Goal: Information Seeking & Learning: Learn about a topic

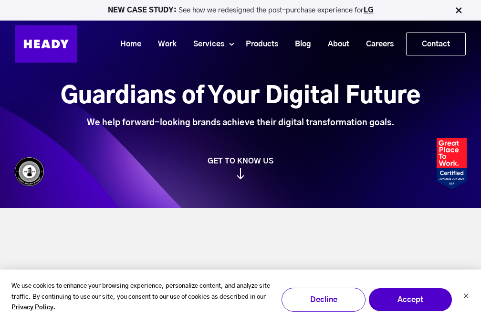
click at [253, 44] on link "Products" at bounding box center [258, 44] width 49 height 18
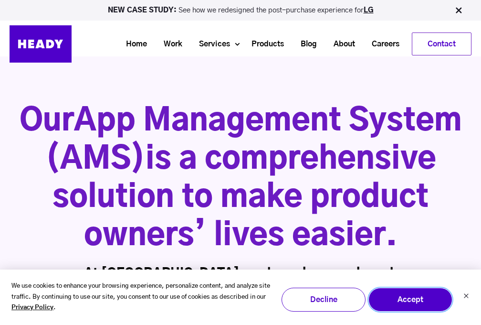
click at [412, 300] on button "Accept" at bounding box center [411, 299] width 84 height 24
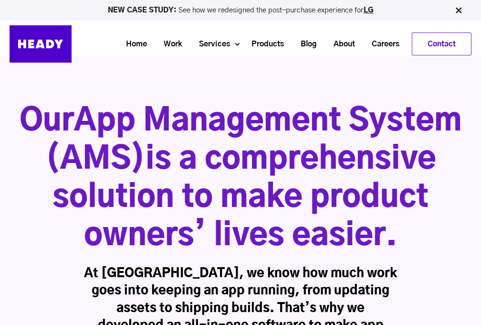
click at [306, 44] on link "Blog" at bounding box center [305, 44] width 33 height 18
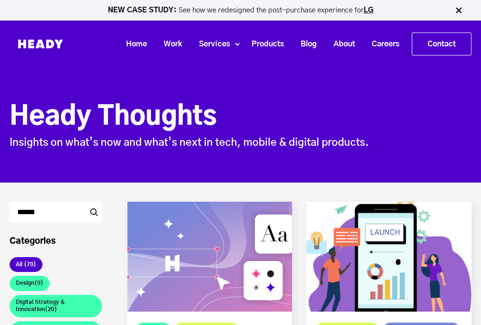
click at [58, 211] on input "Search" at bounding box center [56, 211] width 93 height 21
type input "**"
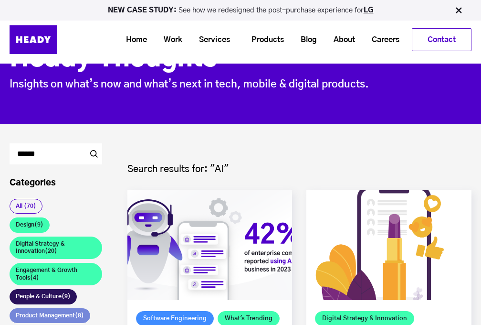
scroll to position [57, 0]
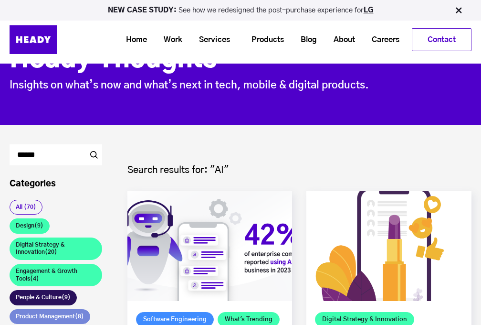
click at [128, 40] on link "Home" at bounding box center [133, 40] width 38 height 18
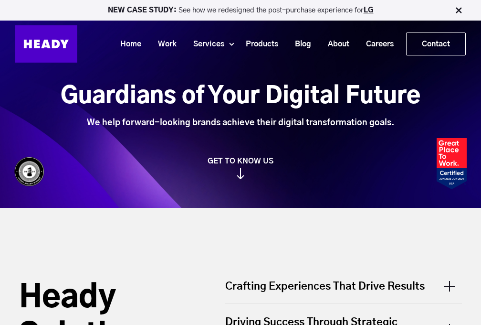
click at [256, 43] on link "Products" at bounding box center [258, 44] width 49 height 18
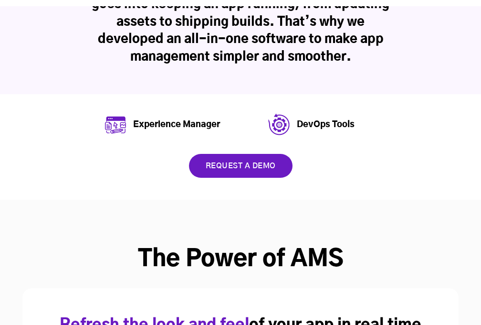
scroll to position [286, 0]
